Goal: Task Accomplishment & Management: Use online tool/utility

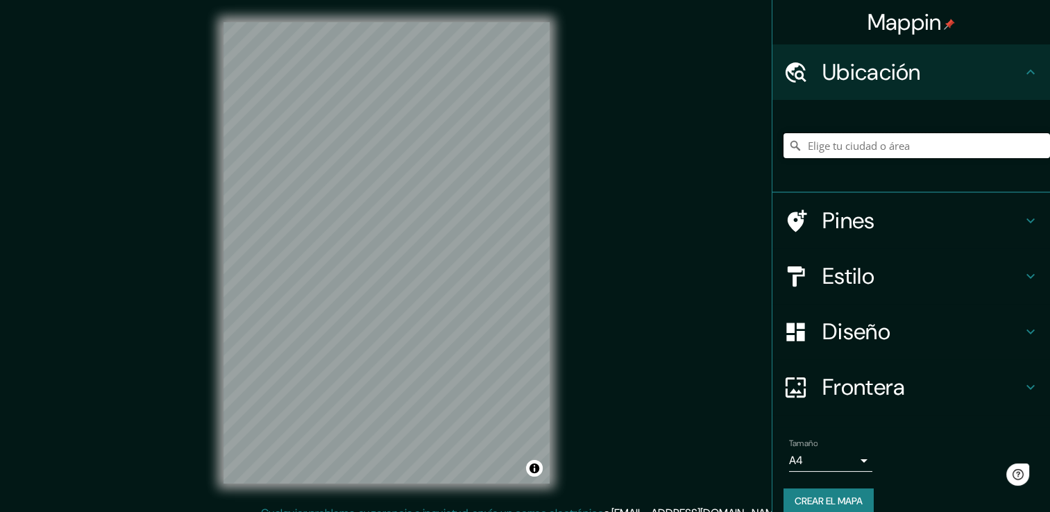
click at [828, 142] on input "Elige tu ciudad o área" at bounding box center [916, 145] width 266 height 25
type input "Barranquilla, Atlántico, Colombia"
click at [378, 312] on div at bounding box center [377, 306] width 11 height 11
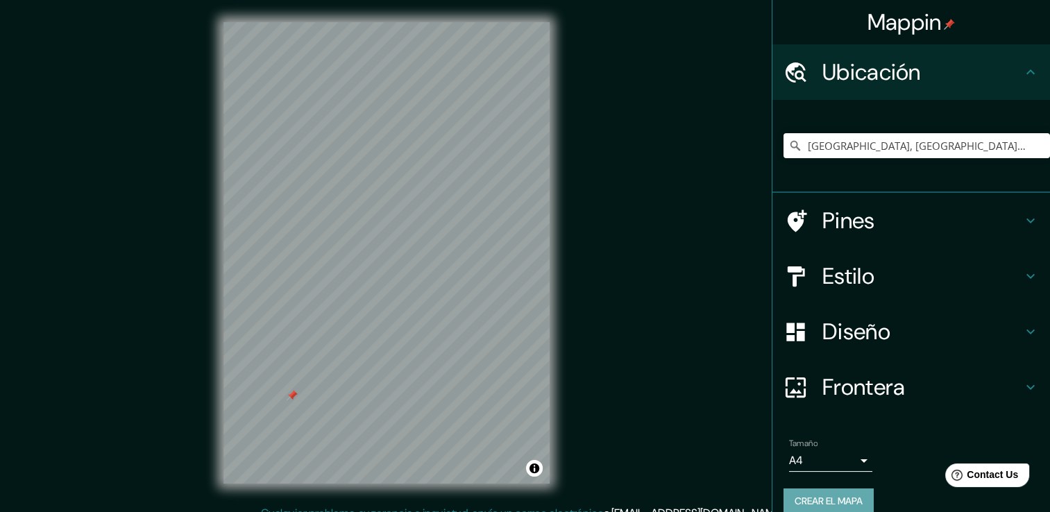
click at [814, 496] on font "Crear el mapa" at bounding box center [829, 501] width 68 height 17
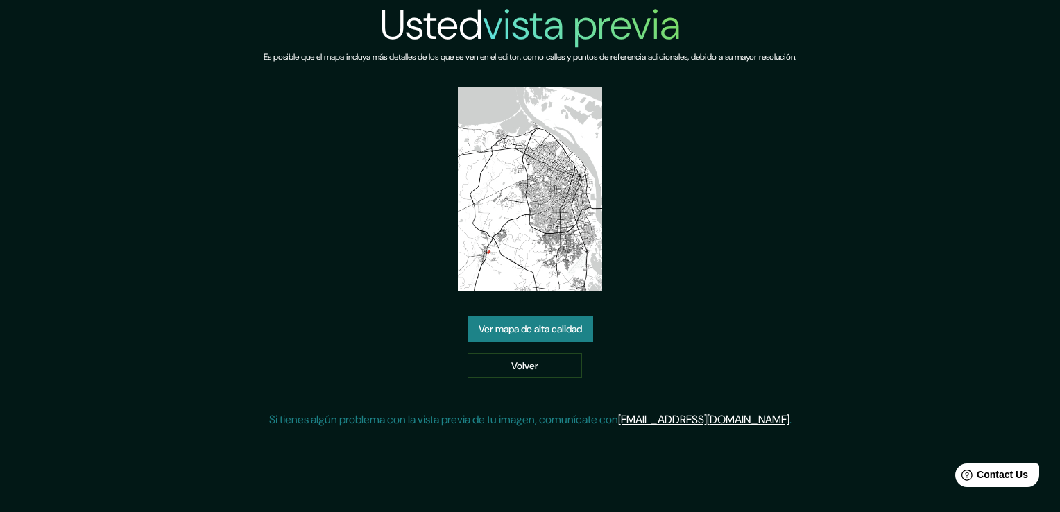
click at [575, 340] on link "Ver mapa de alta calidad" at bounding box center [531, 329] width 126 height 26
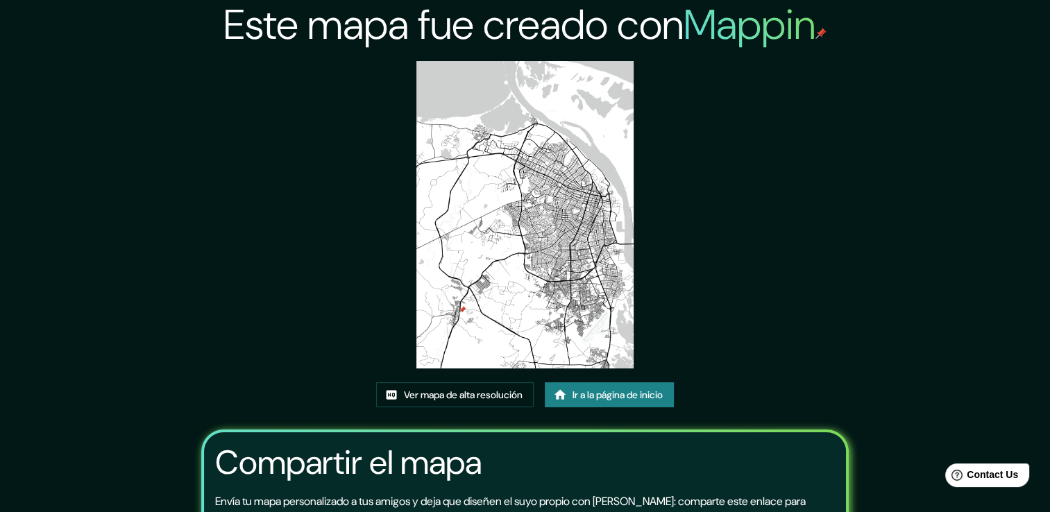
scroll to position [36, 0]
